Goal: Find specific fact

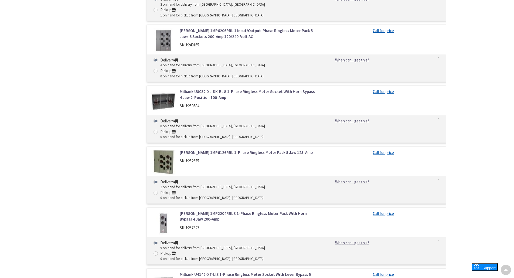
scroll to position [398, 0]
click at [223, 210] on link "[PERSON_NAME] 1MP2204RRLB 1-Phase Ringless Meter Pack With Horn Bypass 4 Jaw 20…" at bounding box center [248, 216] width 137 height 12
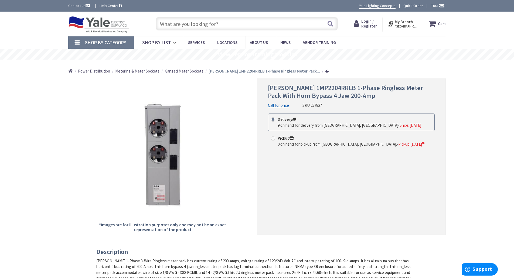
click at [297, 88] on span "[PERSON_NAME] 1MP2204RRLB 1-Phase Ringless Meter Pack With Horn Bypass 4 Jaw 20…" at bounding box center [345, 92] width 155 height 16
copy span "1MP2204RRLB"
click at [336, 99] on h1 "[PERSON_NAME] 1MP2204RRLB 1-Phase Ringless Meter Pack With Horn Bypass 4 Jaw 20…" at bounding box center [351, 92] width 167 height 16
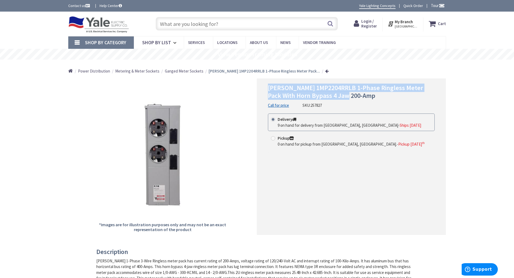
drag, startPoint x: 269, startPoint y: 87, endPoint x: 330, endPoint y: 97, distance: 61.7
click at [330, 97] on span "[PERSON_NAME] 1MP2204RRLB 1-Phase Ringless Meter Pack With Horn Bypass 4 Jaw 20…" at bounding box center [345, 92] width 155 height 16
copy span "[PERSON_NAME] 1MP2204RRLB 1-Phase Ringless Meter Pack With Horn Bypass 4 Jaw 20…"
click at [323, 86] on span "[PERSON_NAME] 1MP2204RRLB 1-Phase Ringless Meter Pack With Horn Bypass 4 Jaw 20…" at bounding box center [345, 92] width 155 height 16
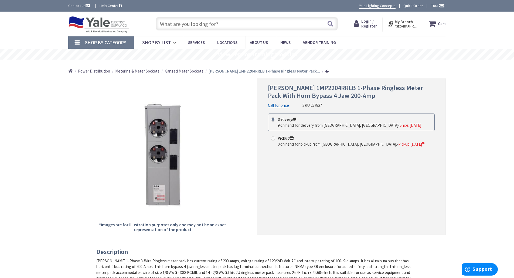
click at [325, 86] on span "[PERSON_NAME] 1MP2204RRLB 1-Phase Ringless Meter Pack With Horn Bypass 4 Jaw 20…" at bounding box center [345, 92] width 155 height 16
drag, startPoint x: 327, startPoint y: 86, endPoint x: 334, endPoint y: 94, distance: 10.5
click at [334, 94] on h1 "[PERSON_NAME] 1MP2204RRLB 1-Phase Ringless Meter Pack With Horn Bypass 4 Jaw 20…" at bounding box center [351, 92] width 167 height 16
copy span "1-Phase Ringless Meter Pack With Horn Bypass 4 Jaw 200-Amp"
